Goal: Entertainment & Leisure: Browse casually

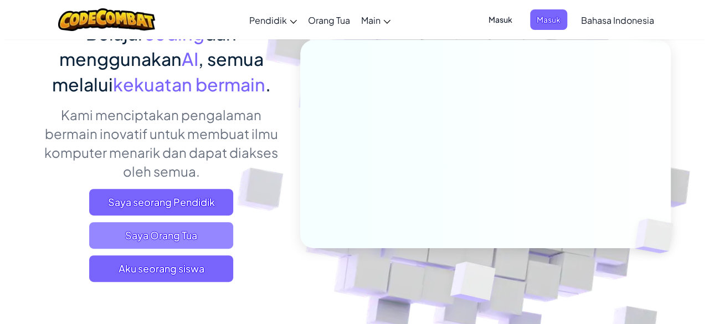
scroll to position [111, 0]
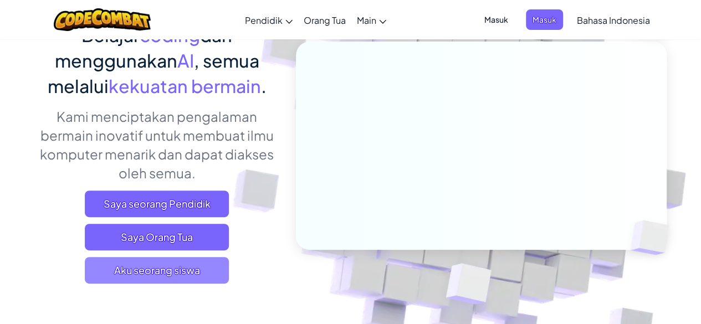
click at [147, 257] on span "Aku seorang siswa" at bounding box center [157, 270] width 144 height 27
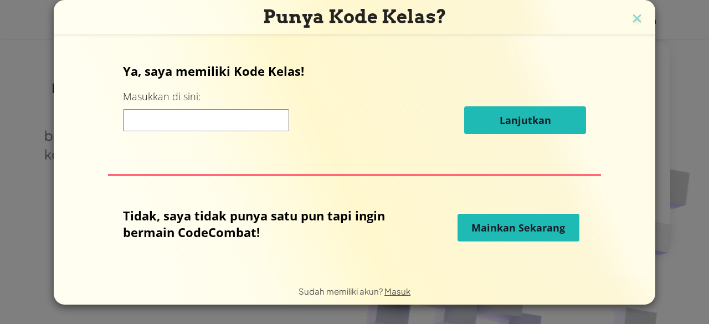
click at [503, 235] on button "Mainkan Sekarang" at bounding box center [519, 228] width 122 height 28
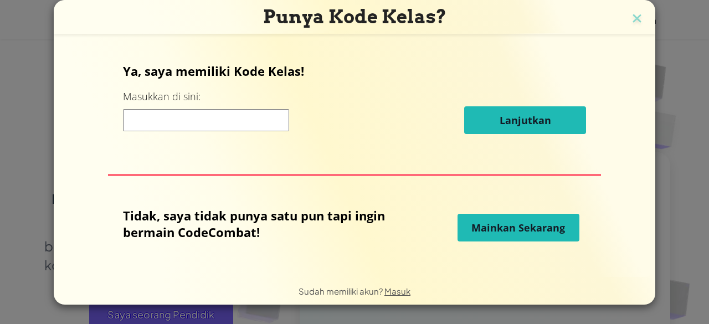
click at [472, 227] on span "Mainkan Sekarang" at bounding box center [519, 227] width 94 height 13
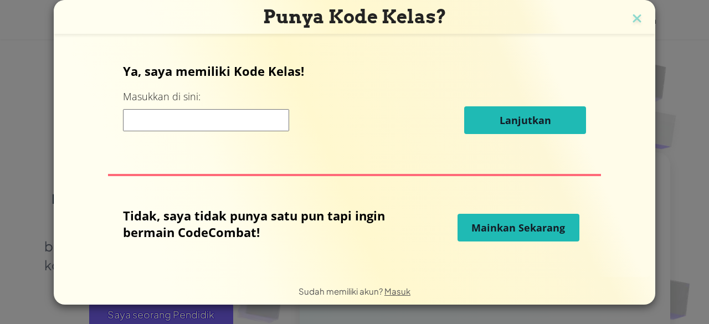
click at [263, 120] on input at bounding box center [206, 120] width 166 height 22
click at [531, 237] on button "Mainkan Sekarang" at bounding box center [519, 228] width 122 height 28
click at [533, 234] on span "Mainkan Sekarang" at bounding box center [519, 227] width 94 height 13
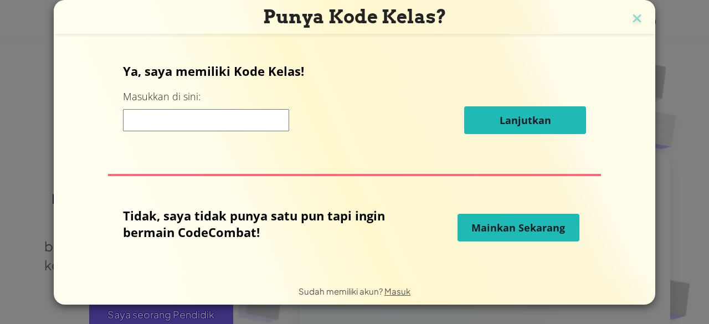
click at [535, 230] on span "Mainkan Sekarang" at bounding box center [519, 227] width 94 height 13
click at [557, 223] on span "Mainkan Sekarang" at bounding box center [519, 227] width 94 height 13
drag, startPoint x: 557, startPoint y: 223, endPoint x: 598, endPoint y: 222, distance: 41.0
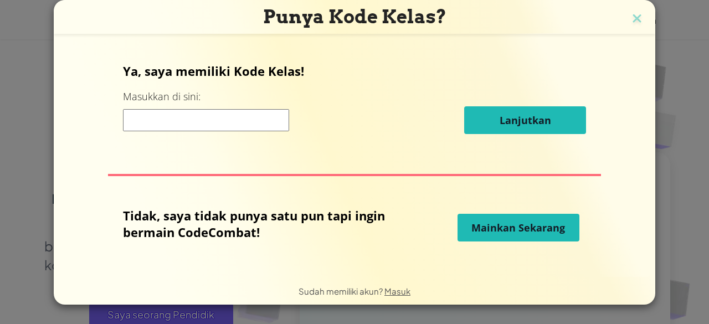
click at [598, 222] on div "Ya, saya memiliki Kode Kelas! Masukkan di sini: Lanjutkan Tidak, saya tidak pun…" at bounding box center [355, 155] width 580 height 217
click at [520, 221] on span "Mainkan Sekarang" at bounding box center [519, 227] width 94 height 13
click at [449, 180] on div "Ya, saya memiliki Kode Kelas! Masukkan di sini: Lanjutkan Tidak, saya tidak pun…" at bounding box center [355, 155] width 580 height 217
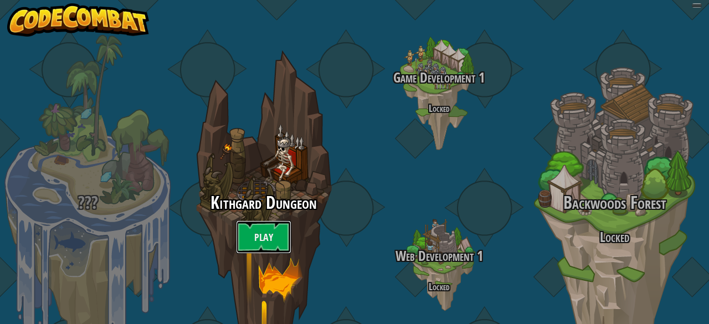
click at [272, 221] on link "Play" at bounding box center [263, 237] width 55 height 33
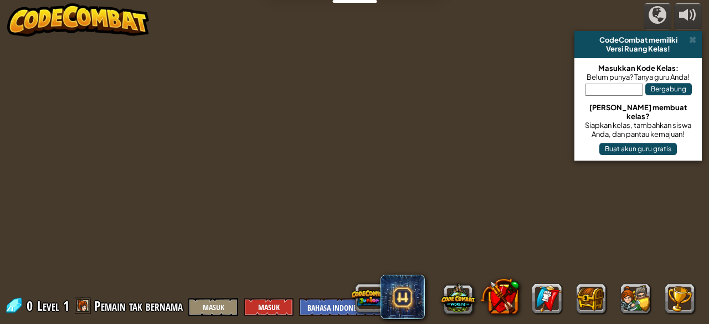
select select "id"
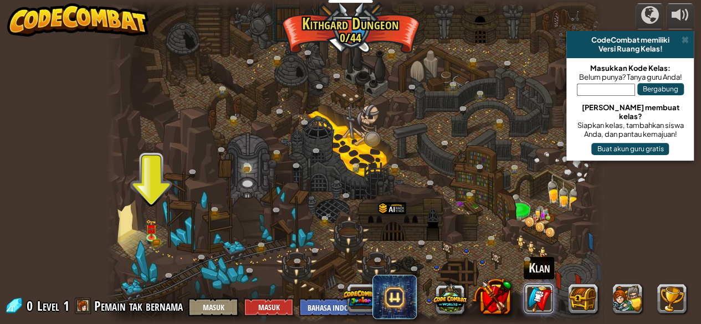
click at [542, 296] on link at bounding box center [539, 299] width 30 height 30
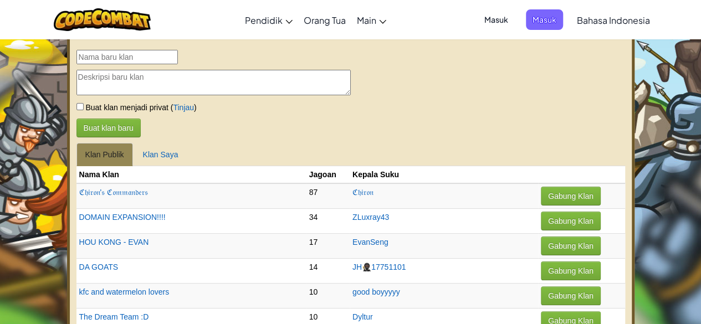
select select "id"
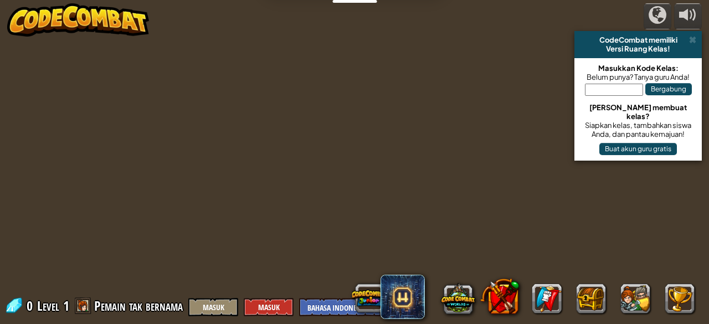
select select "id"
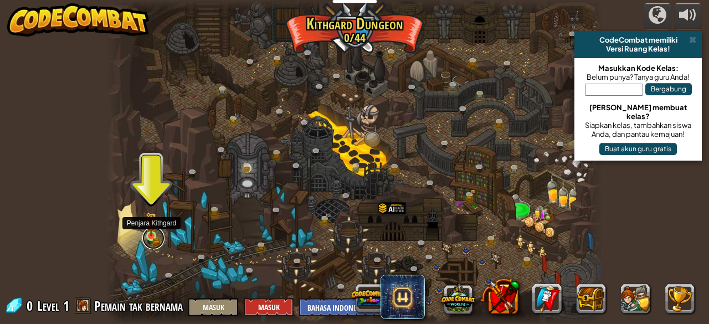
click at [147, 237] on link at bounding box center [153, 238] width 22 height 22
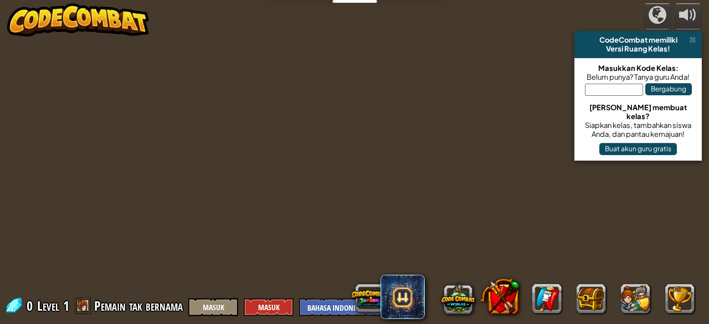
select select "id"
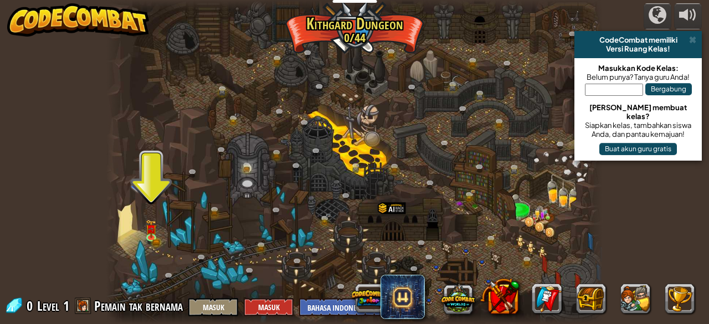
click at [339, 203] on div at bounding box center [354, 162] width 496 height 324
click at [151, 226] on img at bounding box center [151, 225] width 7 height 7
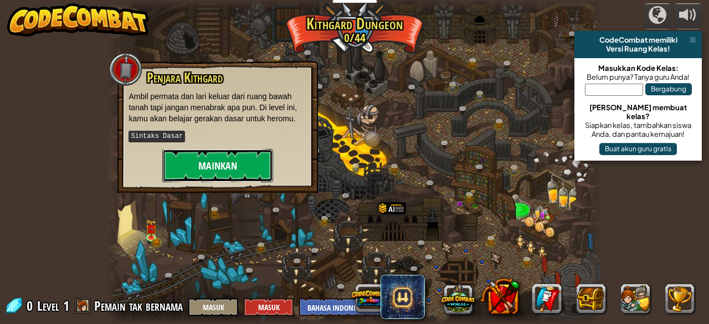
click at [208, 158] on button "Mainkan" at bounding box center [217, 165] width 111 height 33
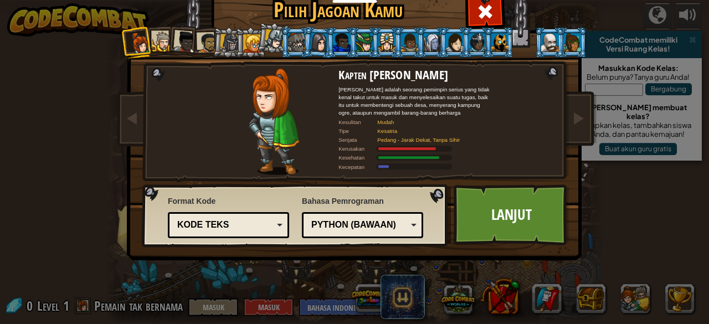
click at [174, 40] on div at bounding box center [185, 42] width 22 height 22
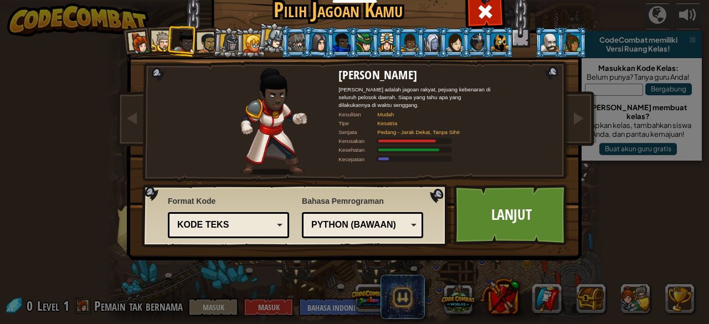
click at [335, 48] on div at bounding box center [341, 42] width 17 height 18
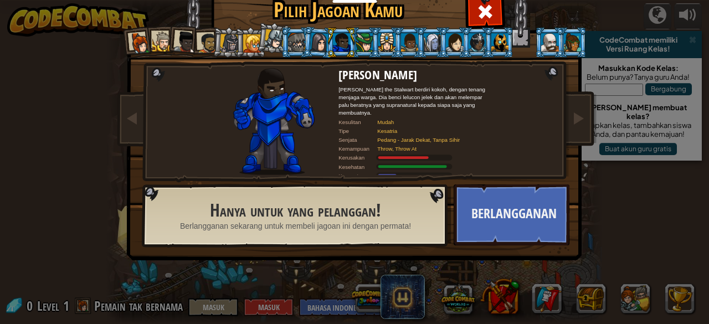
click at [546, 53] on li at bounding box center [550, 42] width 30 height 30
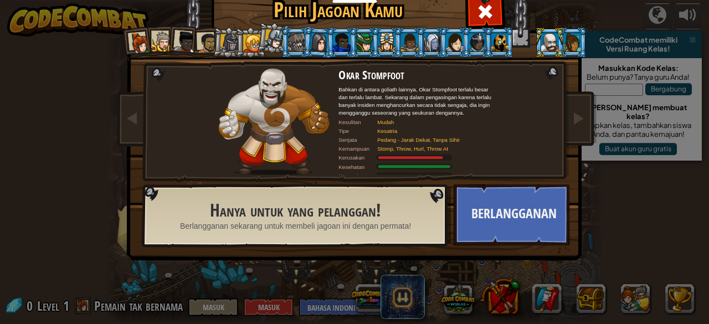
click at [185, 45] on div at bounding box center [185, 42] width 22 height 22
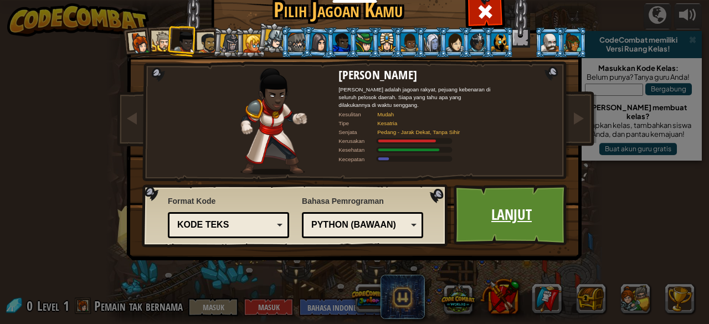
click at [511, 217] on link "Lanjut" at bounding box center [512, 215] width 116 height 61
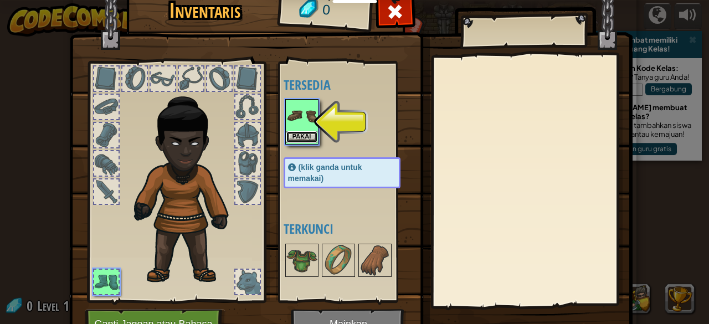
click at [301, 132] on button "Pakai" at bounding box center [301, 137] width 31 height 12
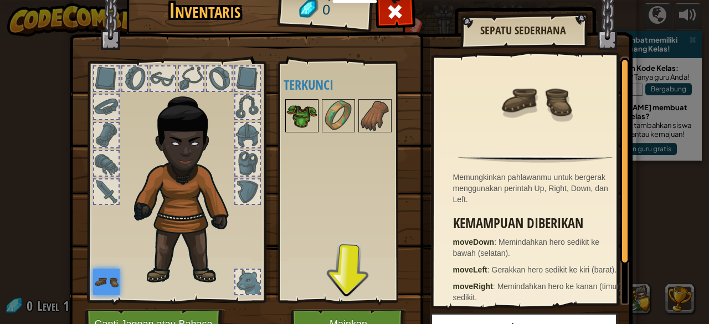
click at [288, 118] on img at bounding box center [301, 115] width 31 height 31
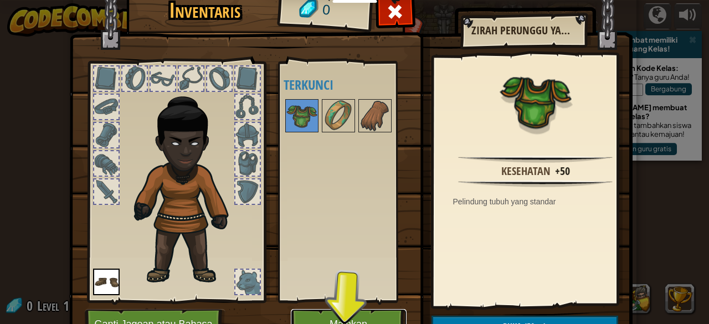
drag, startPoint x: 338, startPoint y: 311, endPoint x: 338, endPoint y: 360, distance: 48.2
click at [338, 311] on button "Mainkan" at bounding box center [349, 324] width 116 height 30
